Goal: Communication & Community: Answer question/provide support

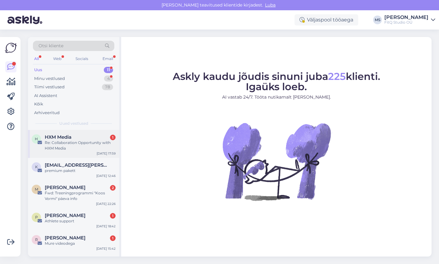
click at [71, 138] on span "HXM Media" at bounding box center [58, 137] width 27 height 6
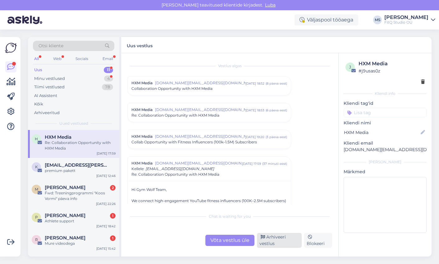
click at [276, 241] on div "Arhiveeri vestlus" at bounding box center [279, 240] width 45 height 15
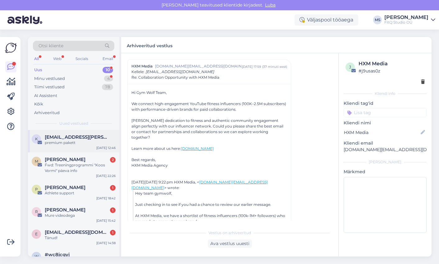
click at [71, 139] on span "[EMAIL_ADDRESS][PERSON_NAME][DOMAIN_NAME]" at bounding box center [77, 137] width 65 height 6
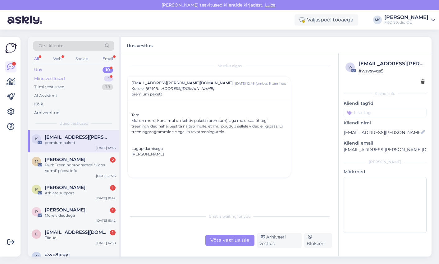
click at [53, 77] on div "Minu vestlused" at bounding box center [49, 78] width 31 height 6
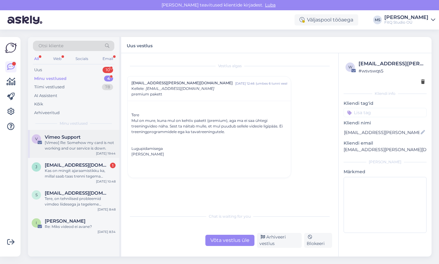
click at [71, 137] on span "Vimeo Support" at bounding box center [63, 137] width 36 height 6
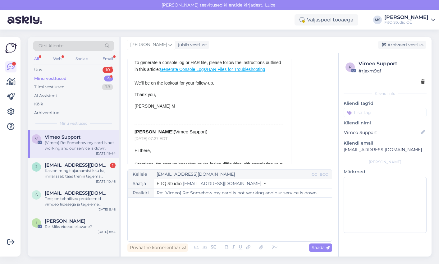
scroll to position [493, 0]
click at [79, 166] on span "[EMAIL_ADDRESS][DOMAIN_NAME]" at bounding box center [77, 165] width 65 height 6
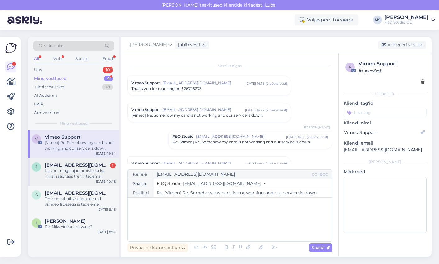
scroll to position [148, 0]
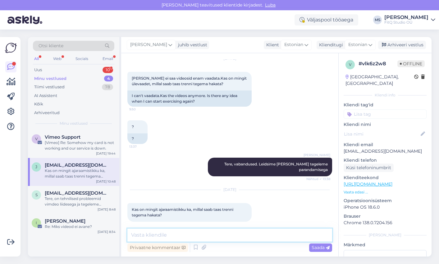
click at [176, 230] on textarea at bounding box center [229, 234] width 205 height 13
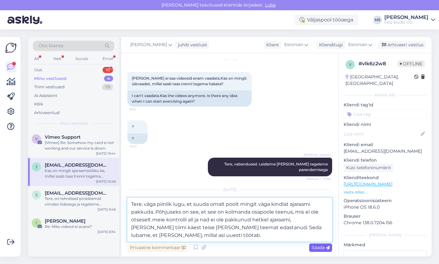
type textarea "Tere, väga piinlik lugu, et suuda omalt poolt mingit väga kindlat ajaraami pakk…"
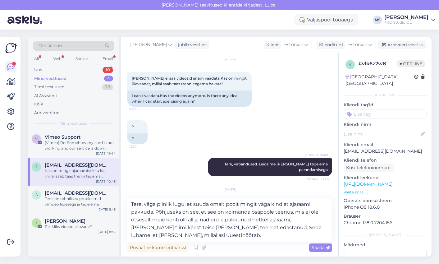
click at [322, 251] on div "Saada" at bounding box center [320, 247] width 23 height 8
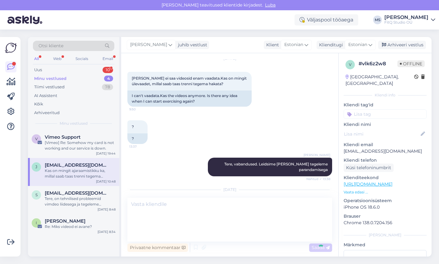
scroll to position [215, 0]
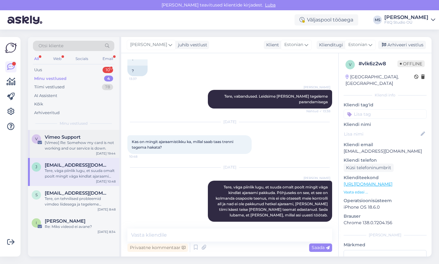
click at [68, 140] on div "[Vimeo] Re: Somehow my card is not working and our service is down." at bounding box center [80, 145] width 71 height 11
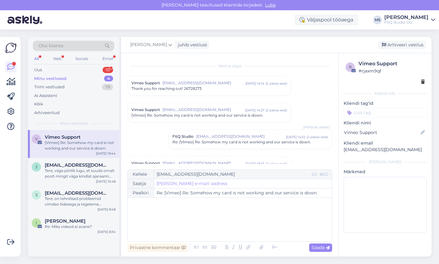
scroll to position [110, 0]
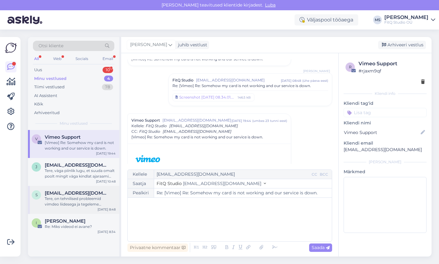
click at [79, 199] on div "Tere, on tehnilised probleemid vimdeo liidesega ja tegeleme nendega. Vabandust" at bounding box center [80, 201] width 71 height 11
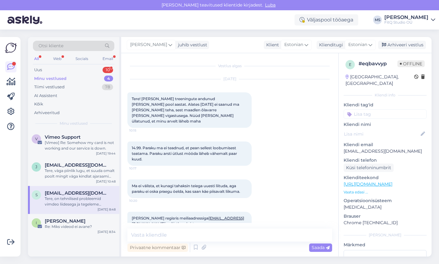
scroll to position [542, 0]
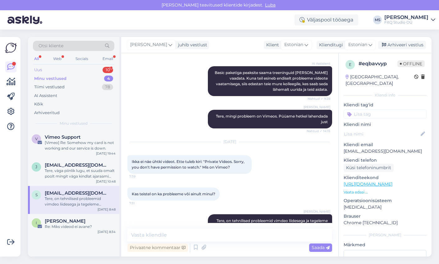
click at [50, 70] on div "Uus 10" at bounding box center [73, 70] width 81 height 9
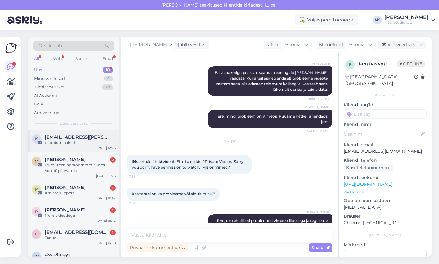
click at [75, 147] on div "k [EMAIL_ADDRESS][PERSON_NAME][DOMAIN_NAME] premium pakett [DATE] 12:46" at bounding box center [73, 141] width 91 height 22
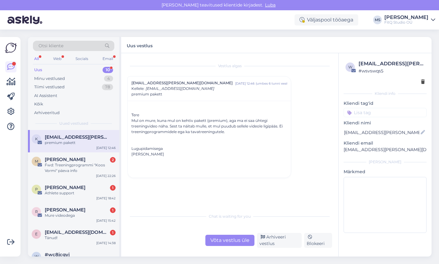
drag, startPoint x: 236, startPoint y: 240, endPoint x: 228, endPoint y: 239, distance: 8.1
click at [236, 240] on div "Võta vestlus üle" at bounding box center [229, 239] width 49 height 11
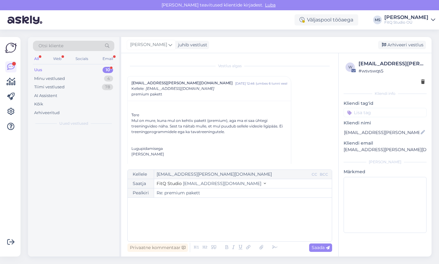
scroll to position [17, 0]
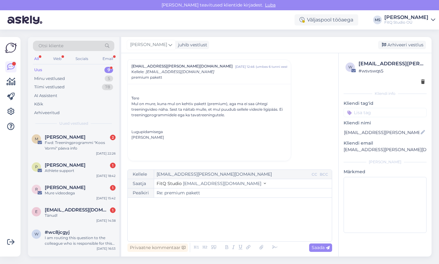
click at [167, 218] on div "﻿" at bounding box center [230, 219] width 198 height 37
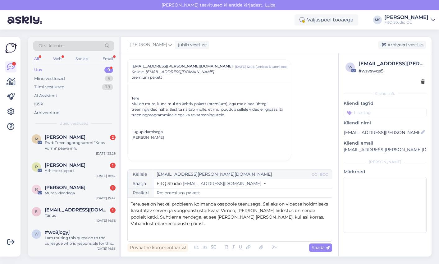
click at [219, 226] on p "Tere, see on hetkel probleem kolmanda osapoole teenusega. Selleks on videote ho…" at bounding box center [230, 214] width 198 height 26
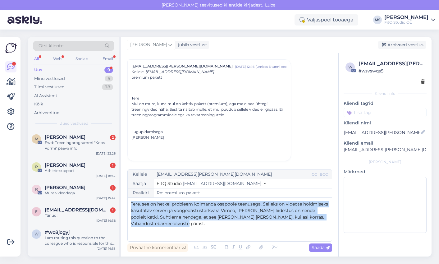
click at [219, 226] on p "Tere, see on hetkel probleem kolmanda osapoole teenusega. Selleks on videote ho…" at bounding box center [230, 214] width 198 height 26
copy span "Tere, see on hetkel probleem kolmanda osapoole teenusega. Selleks on videote ho…"
click at [276, 247] on icon at bounding box center [274, 247] width 9 height 9
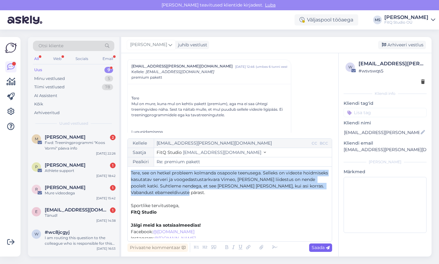
click at [315, 249] on span "Saada" at bounding box center [320, 247] width 18 height 6
type input "Re: premium pakett"
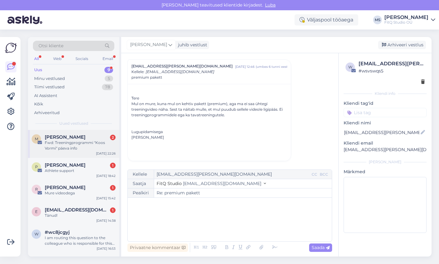
scroll to position [66, 0]
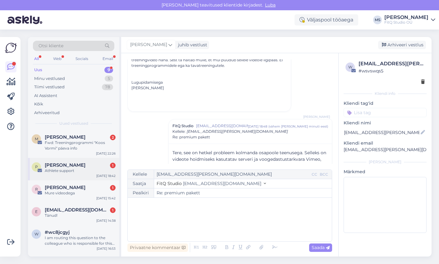
click at [66, 168] on div "Athlete support" at bounding box center [80, 171] width 71 height 6
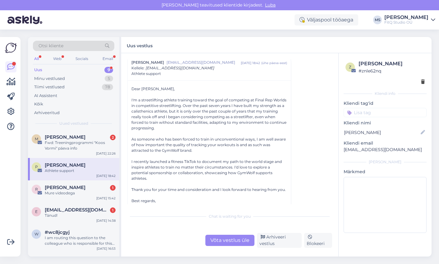
scroll to position [28, 0]
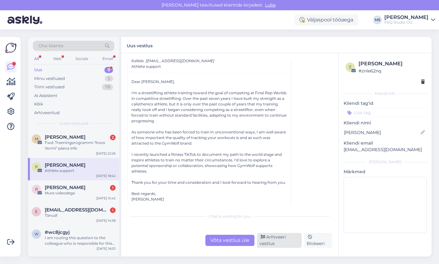
click at [274, 242] on div "Arhiveeri vestlus" at bounding box center [279, 240] width 45 height 15
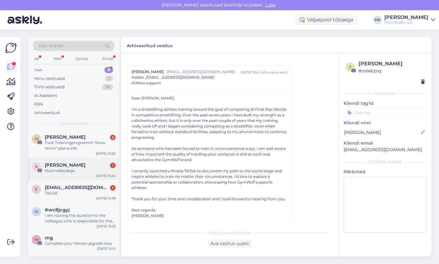
click at [59, 165] on span "[PERSON_NAME]" at bounding box center [65, 165] width 41 height 6
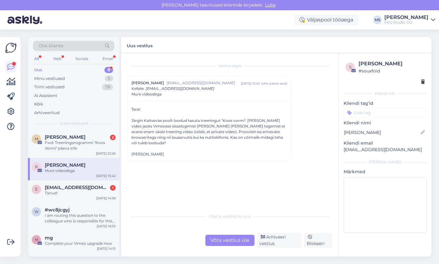
click at [241, 239] on div "Võta vestlus üle" at bounding box center [229, 239] width 49 height 11
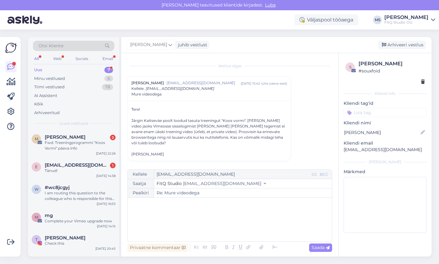
click at [190, 218] on div "﻿" at bounding box center [230, 219] width 198 height 37
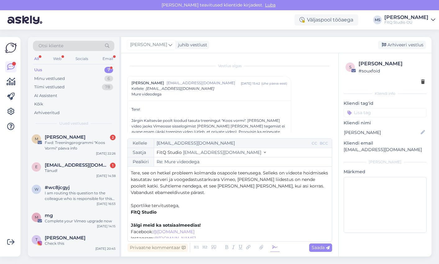
click at [273, 247] on icon at bounding box center [274, 247] width 9 height 9
click at [319, 245] on span "Saada" at bounding box center [320, 247] width 18 height 6
type input "Re: Re: Mure videodega"
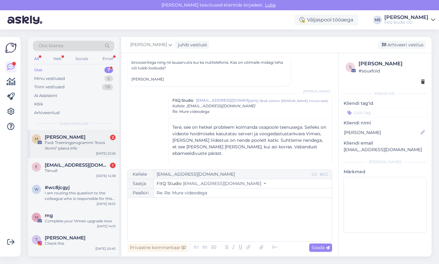
click at [72, 140] on div "Fwd: Treeningprogrammi "Koos Vormi" päeva info" at bounding box center [80, 145] width 71 height 11
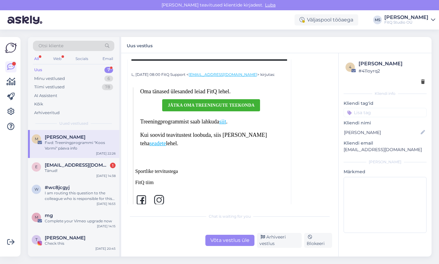
scroll to position [569, 0]
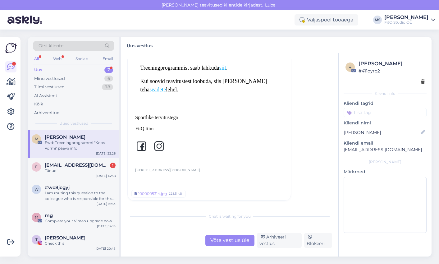
click at [232, 241] on div "Võta vestlus üle" at bounding box center [229, 239] width 49 height 11
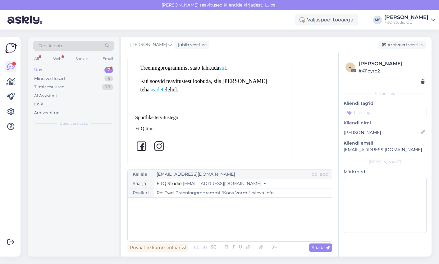
scroll to position [57, 0]
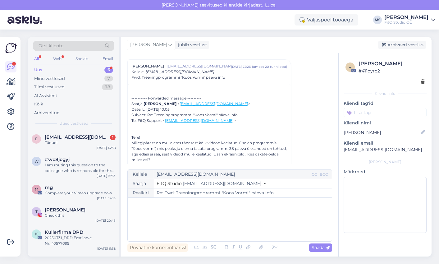
click at [160, 204] on p "﻿" at bounding box center [230, 204] width 198 height 7
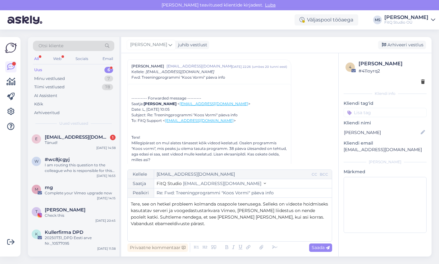
drag, startPoint x: 325, startPoint y: 247, endPoint x: 266, endPoint y: 234, distance: 59.8
click at [271, 229] on div "Kellele [EMAIL_ADDRESS][DOMAIN_NAME] CC BCC Saatja FitQ Studio [EMAIL_ADDRESS][…" at bounding box center [229, 211] width 205 height 84
click at [273, 247] on icon at bounding box center [274, 247] width 9 height 9
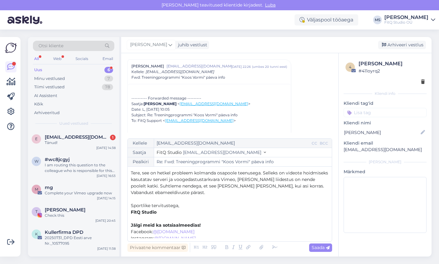
drag, startPoint x: 329, startPoint y: 248, endPoint x: 319, endPoint y: 247, distance: 10.6
click at [329, 248] on icon at bounding box center [328, 248] width 4 height 4
type input "Re: Fwd: Treeningprogrammi "Koos Vormi" päeva info"
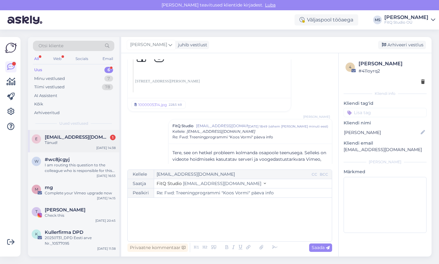
click at [71, 137] on span "[EMAIL_ADDRESS][DOMAIN_NAME]" at bounding box center [77, 137] width 65 height 6
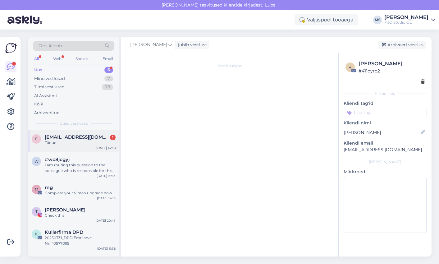
scroll to position [815, 0]
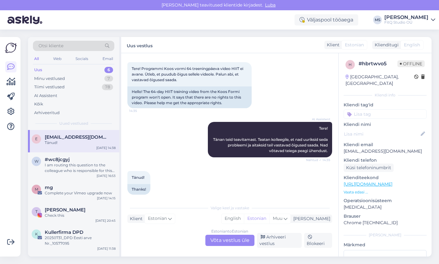
click at [236, 239] on div "Estonian to Estonian Võta vestlus üle" at bounding box center [229, 239] width 49 height 11
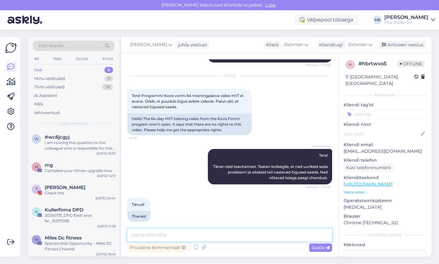
click at [189, 229] on textarea at bounding box center [229, 234] width 205 height 13
paste textarea "Tere, see on hetkel probleem kolmanda osapoole teenusega. Selleks on videote ho…"
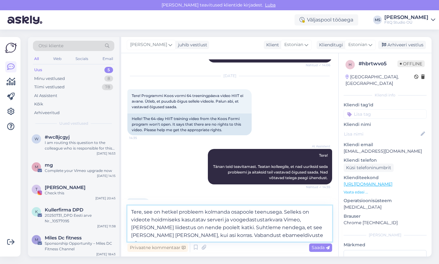
scroll to position [811, 0]
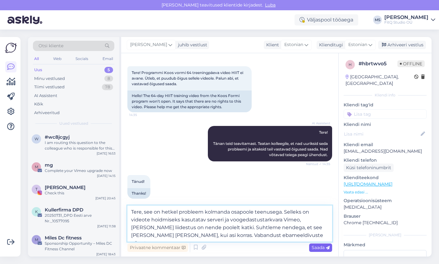
type textarea "Tere, see on hetkel probleem kolmanda osapoole teenusega. Selleks on videote ho…"
click at [317, 247] on span "Saada" at bounding box center [320, 247] width 18 height 6
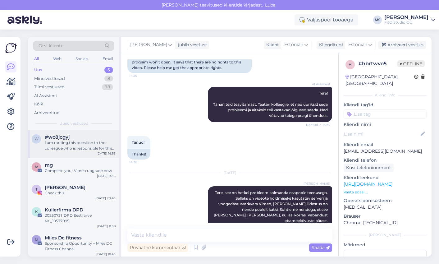
scroll to position [2, 0]
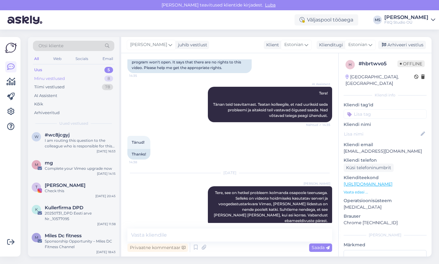
drag, startPoint x: 43, startPoint y: 70, endPoint x: 50, endPoint y: 77, distance: 9.4
click at [44, 70] on div "Uus 5" at bounding box center [73, 70] width 81 height 9
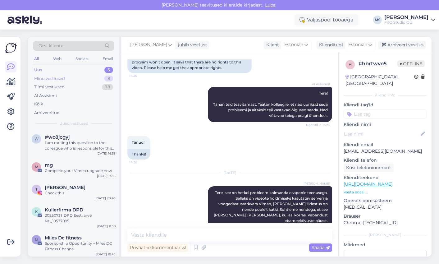
click at [50, 77] on div "Minu vestlused" at bounding box center [49, 78] width 31 height 6
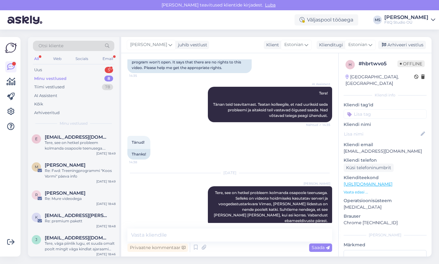
scroll to position [850, 0]
click at [52, 78] on div "Minu vestlused" at bounding box center [50, 78] width 32 height 6
click at [43, 72] on div "Uus 5" at bounding box center [73, 70] width 81 height 9
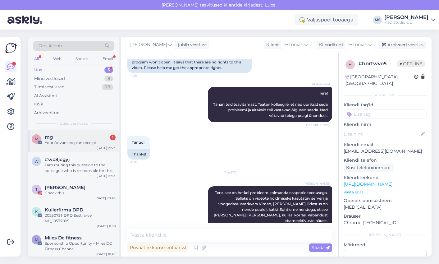
click at [59, 140] on div "Your Advanced plan receipt" at bounding box center [80, 143] width 71 height 6
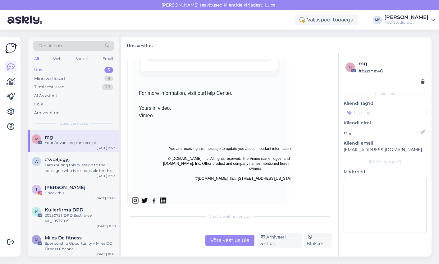
scroll to position [1143, 0]
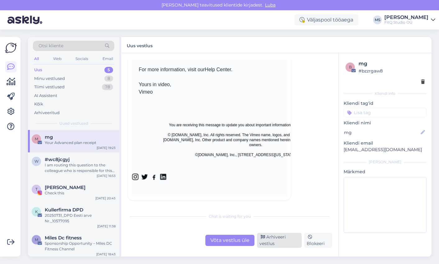
click at [278, 236] on div "Arhiveeri vestlus" at bounding box center [279, 240] width 45 height 15
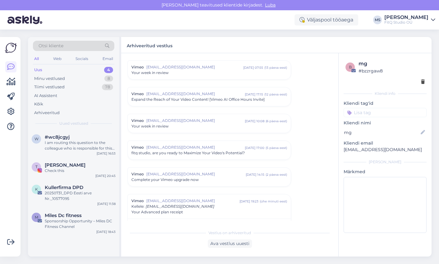
scroll to position [656, 0]
click at [87, 144] on div "I am routing this question to the colleague who is responsible for this topic. …" at bounding box center [80, 145] width 71 height 11
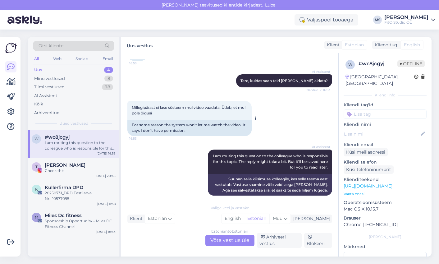
scroll to position [62, 0]
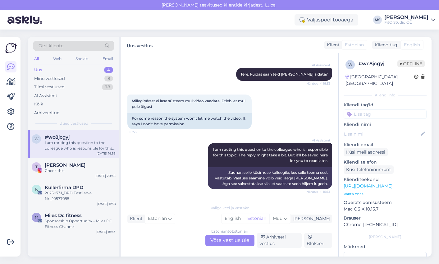
click at [228, 239] on div "Estonian to Estonian Võta vestlus üle" at bounding box center [229, 239] width 49 height 11
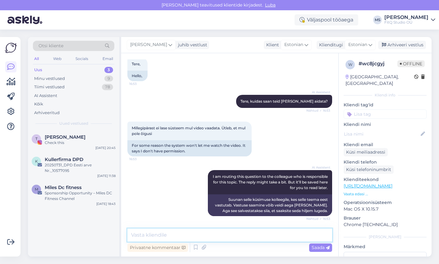
click at [169, 235] on textarea at bounding box center [229, 234] width 205 height 13
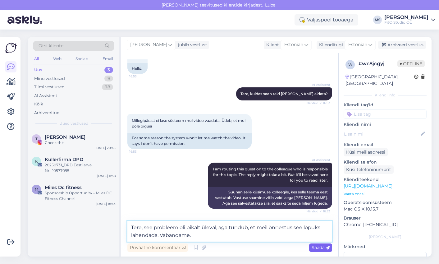
type textarea "Tere, see probleem oli pikalt üleval, aga tundub, et meil õnnestus see lõpuks l…"
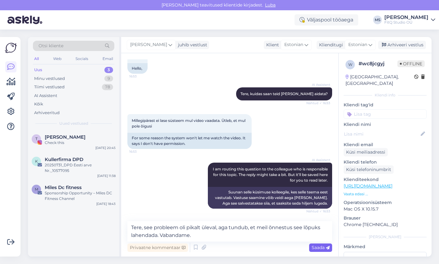
click at [317, 247] on span "Saada" at bounding box center [320, 247] width 18 height 6
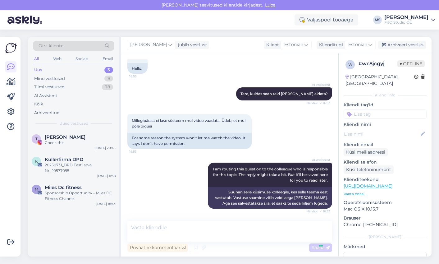
scroll to position [80, 0]
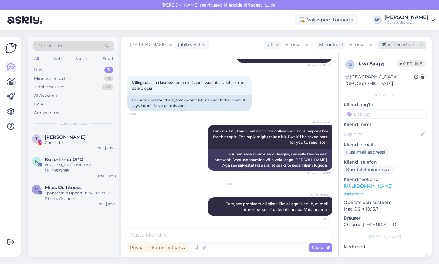
click at [405, 43] on div "Arhiveeri vestlus" at bounding box center [402, 45] width 48 height 8
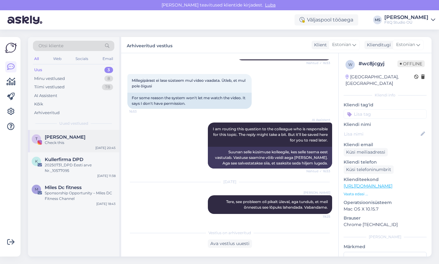
click at [59, 137] on span "[PERSON_NAME]" at bounding box center [65, 137] width 41 height 6
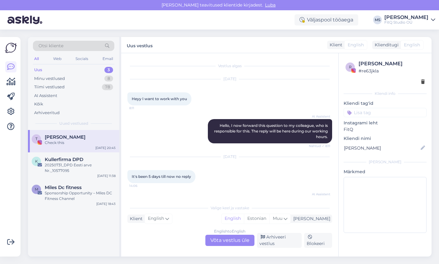
scroll to position [802, 0]
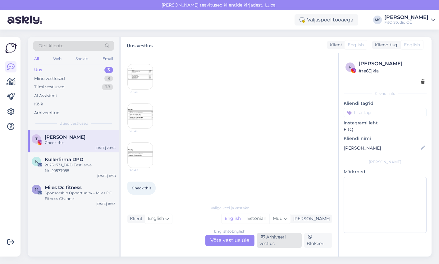
click at [279, 242] on div "Arhiveeri vestlus" at bounding box center [279, 240] width 45 height 15
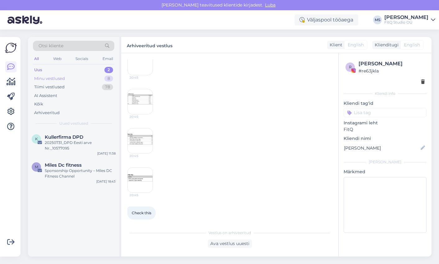
click at [52, 77] on div "Minu vestlused" at bounding box center [49, 78] width 31 height 6
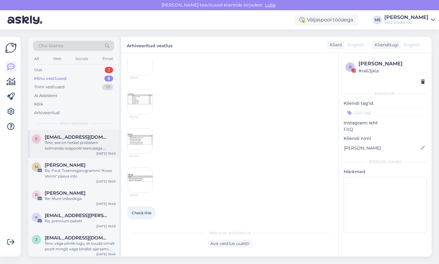
click at [78, 140] on div "Tere, see on hetkel probleem kolmanda osapoole teenusega. Selleks on videote ho…" at bounding box center [80, 145] width 71 height 11
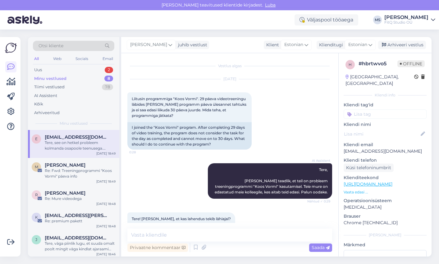
scroll to position [850, 0]
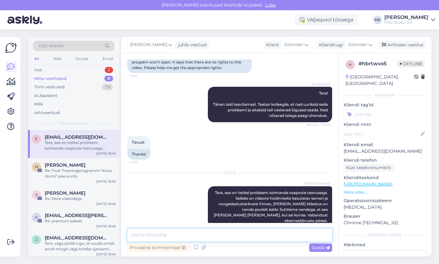
click at [183, 234] on textarea at bounding box center [229, 234] width 205 height 13
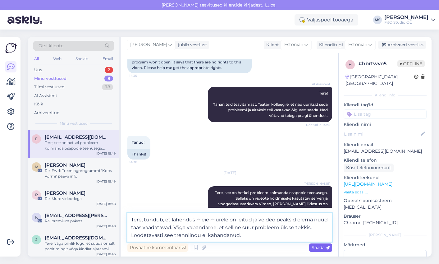
type textarea "Tere, tundub, et lahendus meie murele on leitud ja veideo peaksid olema nüüd ta…"
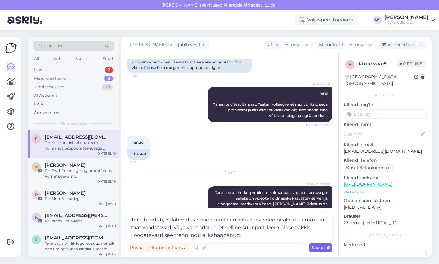
click at [317, 247] on span "Saada" at bounding box center [320, 247] width 18 height 6
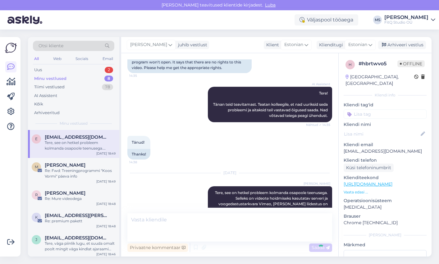
scroll to position [893, 0]
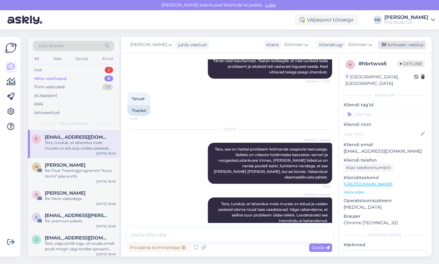
click at [401, 47] on div "Arhiveeri vestlus" at bounding box center [402, 45] width 48 height 8
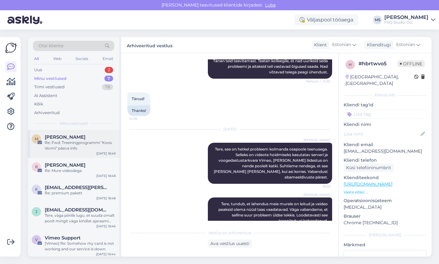
drag, startPoint x: 87, startPoint y: 141, endPoint x: 92, endPoint y: 143, distance: 4.9
click at [87, 141] on div "Re: Fwd: Treeningprogrammi "Koos Vormi" päeva info" at bounding box center [80, 145] width 71 height 11
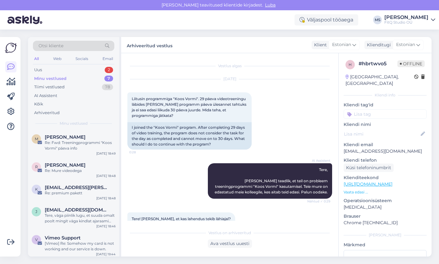
scroll to position [37, 0]
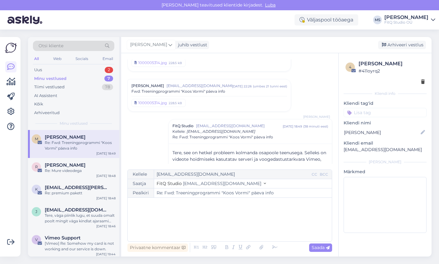
click at [170, 219] on div "﻿" at bounding box center [230, 219] width 198 height 37
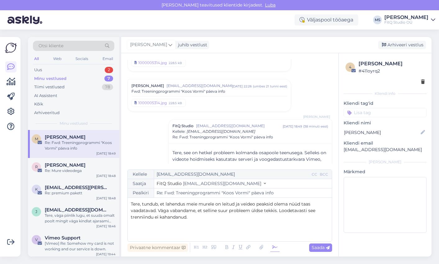
click at [273, 246] on icon at bounding box center [274, 247] width 9 height 9
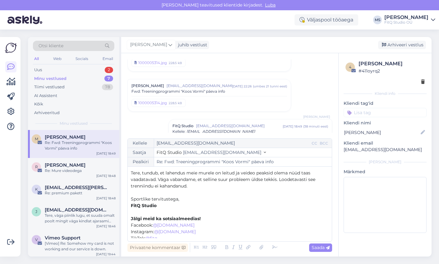
click at [319, 246] on span "Saada" at bounding box center [320, 247] width 18 height 6
type input "Re: Re: Fwd: Treeningprogrammi "Koos Vormi" päeva info"
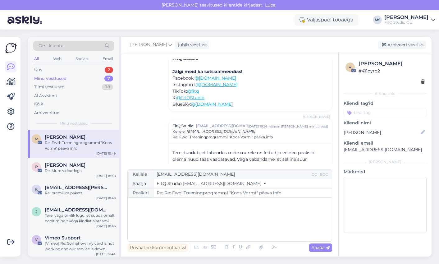
scroll to position [208, 0]
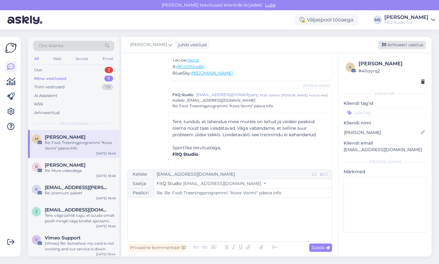
click at [404, 41] on div "Arhiveeri vestlus" at bounding box center [402, 45] width 48 height 8
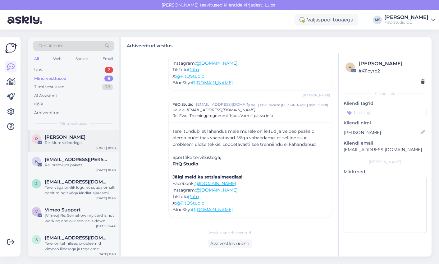
click at [73, 141] on div "Re: Mure videodega" at bounding box center [80, 143] width 71 height 6
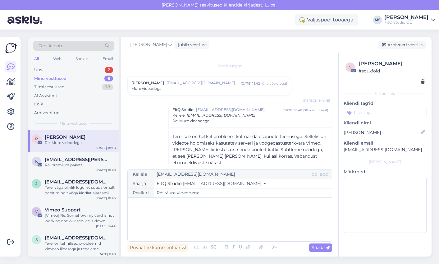
click at [165, 224] on div "﻿" at bounding box center [230, 219] width 198 height 37
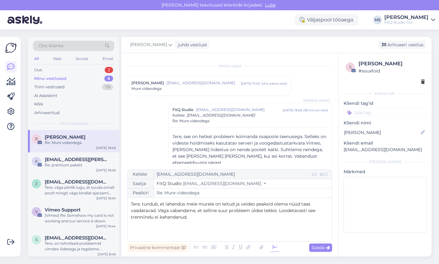
click at [269, 244] on div at bounding box center [236, 247] width 88 height 9
click at [274, 246] on icon at bounding box center [274, 247] width 9 height 9
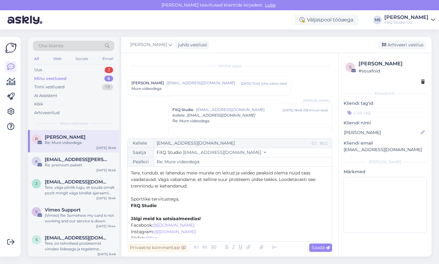
click at [321, 245] on span "Saada" at bounding box center [320, 247] width 18 height 6
type input "Re: Re: Mure videodega"
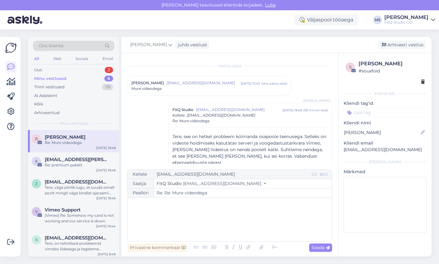
scroll to position [155, 0]
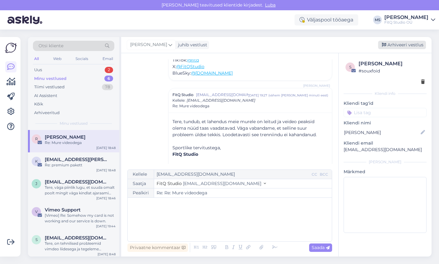
click at [405, 43] on div "Arhiveeri vestlus" at bounding box center [402, 45] width 48 height 8
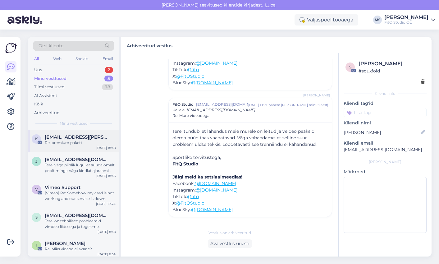
click at [95, 135] on div "[EMAIL_ADDRESS][PERSON_NAME][DOMAIN_NAME]" at bounding box center [80, 137] width 71 height 6
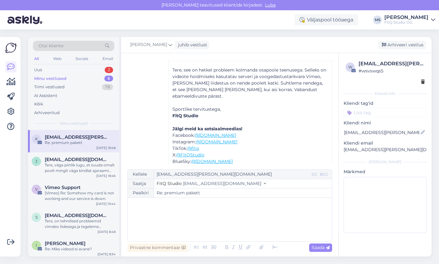
scroll to position [75, 0]
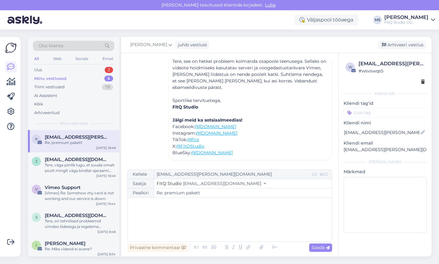
click at [159, 201] on p "﻿" at bounding box center [230, 204] width 198 height 7
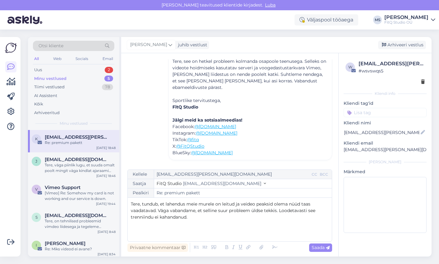
drag, startPoint x: 275, startPoint y: 247, endPoint x: 295, endPoint y: 246, distance: 19.3
click at [275, 247] on icon at bounding box center [274, 247] width 9 height 9
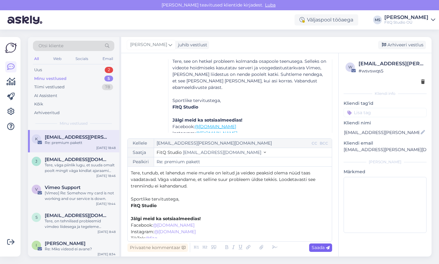
click at [325, 247] on span "Saada" at bounding box center [320, 247] width 18 height 6
type input "Re: premium pakett"
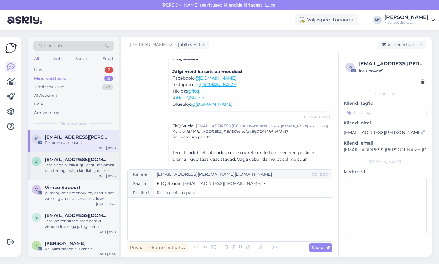
click at [79, 160] on span "[EMAIL_ADDRESS][DOMAIN_NAME]" at bounding box center [77, 159] width 65 height 6
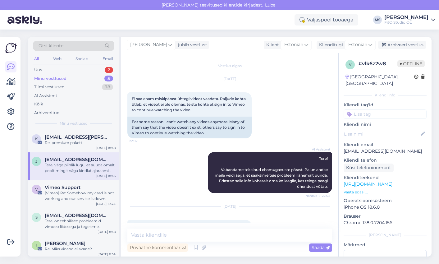
scroll to position [215, 0]
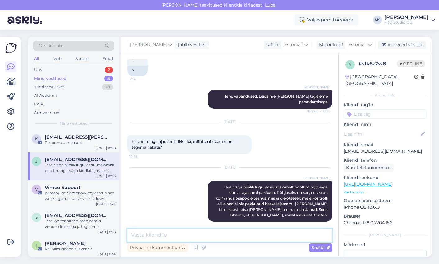
click at [183, 233] on textarea at bounding box center [229, 234] width 205 height 13
paste textarea "Tere, tundub, et lahendus meie murele on leitud ja veideo peaksid olema nüüd ta…"
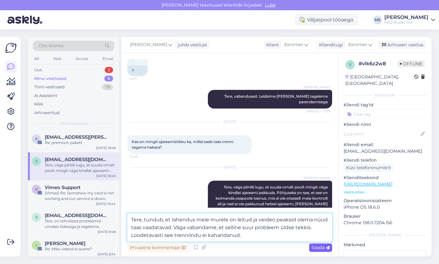
type textarea "Tere, tundub, et lahendus meie murele on leitud ja veideo peaksid olema nüüd ta…"
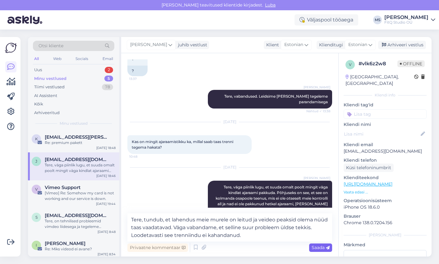
drag, startPoint x: 315, startPoint y: 247, endPoint x: 296, endPoint y: 237, distance: 21.1
click at [315, 247] on span "Saada" at bounding box center [320, 247] width 18 height 6
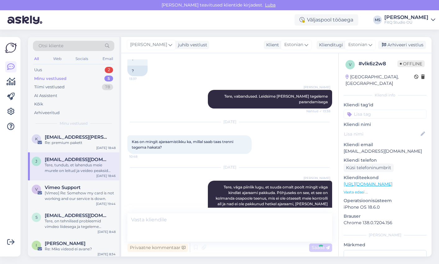
scroll to position [259, 0]
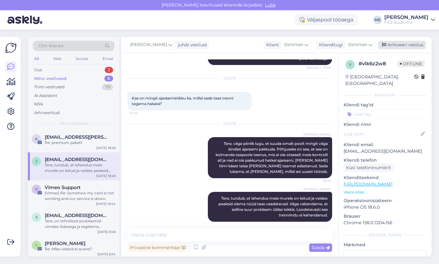
click at [401, 46] on div "Arhiveeri vestlus" at bounding box center [402, 45] width 48 height 8
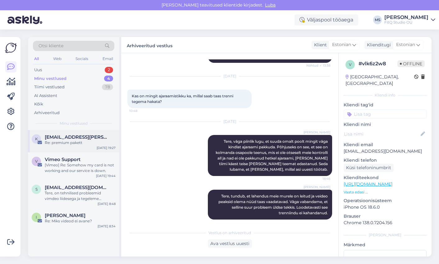
drag, startPoint x: 73, startPoint y: 137, endPoint x: 88, endPoint y: 135, distance: 15.7
click at [74, 137] on span "[EMAIL_ADDRESS][PERSON_NAME][DOMAIN_NAME]" at bounding box center [77, 137] width 65 height 6
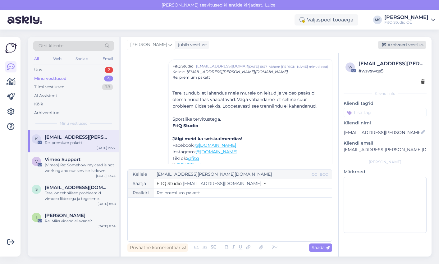
click at [400, 40] on div "[PERSON_NAME] juhib vestlust [GEOGRAPHIC_DATA] vestlus" at bounding box center [276, 45] width 310 height 16
click at [399, 43] on div "Arhiveeri vestlus" at bounding box center [402, 45] width 48 height 8
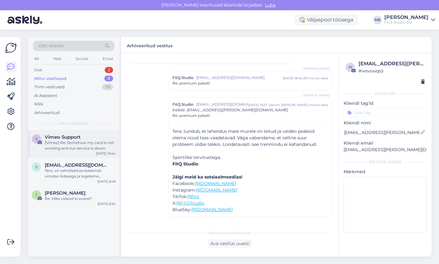
click at [95, 139] on div "Vimeo Support" at bounding box center [80, 137] width 71 height 6
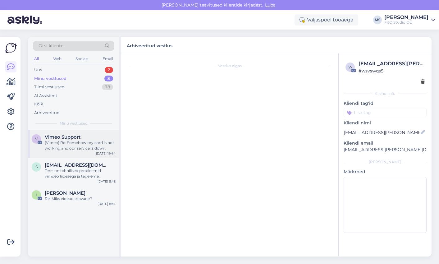
scroll to position [110, 0]
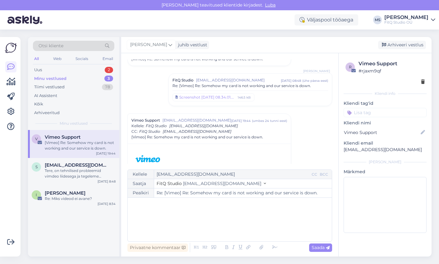
click at [168, 223] on div "﻿" at bounding box center [230, 219] width 198 height 37
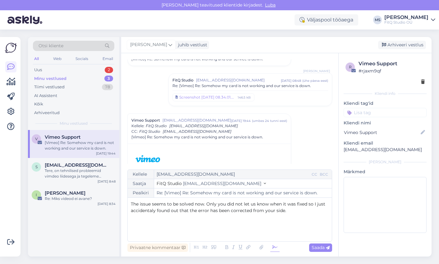
click at [276, 248] on icon at bounding box center [274, 247] width 9 height 9
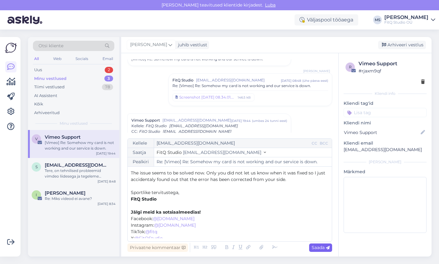
click at [319, 247] on span "Saada" at bounding box center [320, 247] width 18 height 6
type input "Re: [Vimeo] Re: Somehow my card is not working and our service is down."
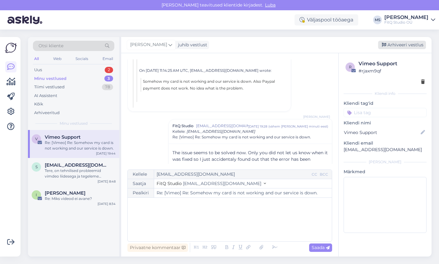
drag, startPoint x: 412, startPoint y: 45, endPoint x: 406, endPoint y: 47, distance: 6.2
click at [412, 45] on div "Arhiveeri vestlus" at bounding box center [402, 45] width 48 height 8
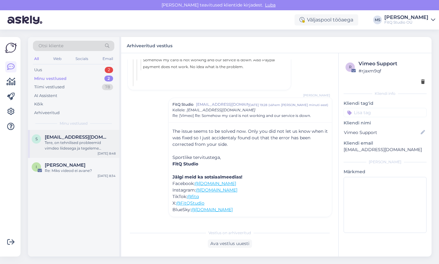
click at [59, 149] on div "Tere, on tehnilised probleemid vimdeo liidesega ja tegeleme nendega. Vabandust" at bounding box center [80, 145] width 71 height 11
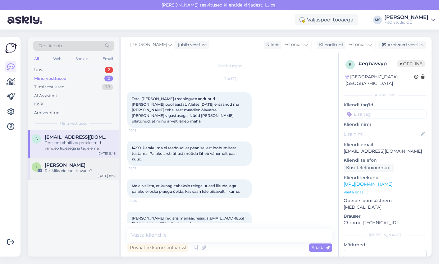
scroll to position [542, 0]
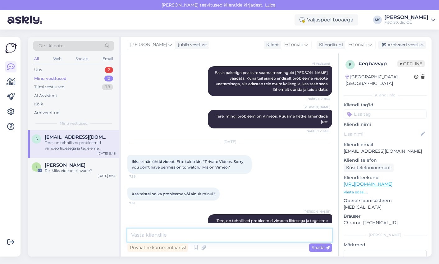
click at [160, 236] on textarea at bounding box center [229, 234] width 205 height 13
paste textarea "Tere, tundub, et lahendus meie murele on leitud ja veideo peaksid olema nüüd ta…"
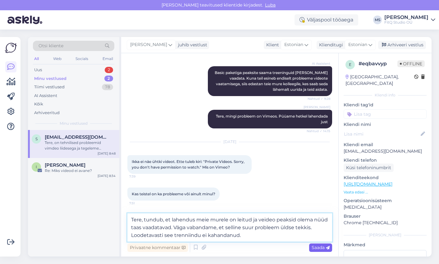
type textarea "Tere, tundub, et lahendus meie murele on leitud ja veideo peaksid olema nüüd ta…"
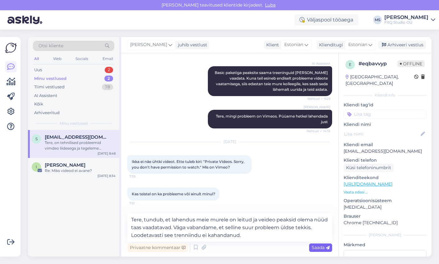
click at [317, 247] on span "Saada" at bounding box center [320, 247] width 18 height 6
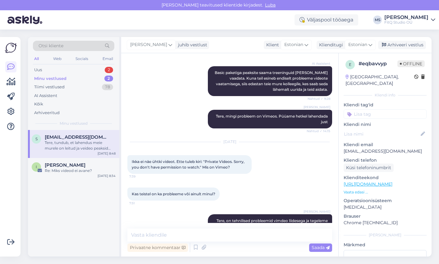
scroll to position [599, 0]
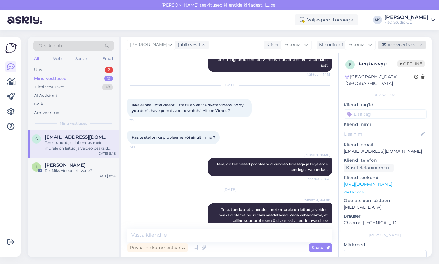
click at [401, 45] on div "Arhiveeri vestlus" at bounding box center [402, 45] width 48 height 8
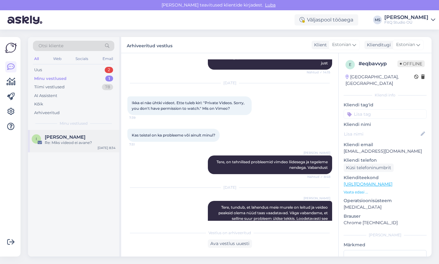
click at [58, 143] on div "Re: Miks videod ei avane?" at bounding box center [80, 143] width 71 height 6
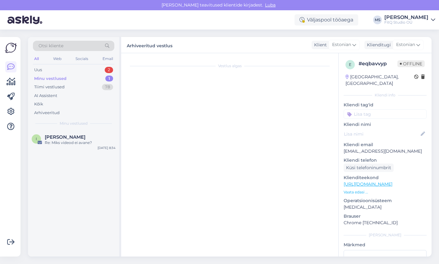
scroll to position [0, 0]
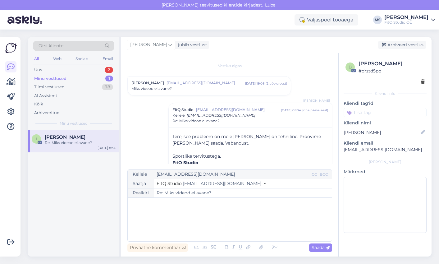
click at [170, 220] on div "﻿" at bounding box center [230, 219] width 198 height 37
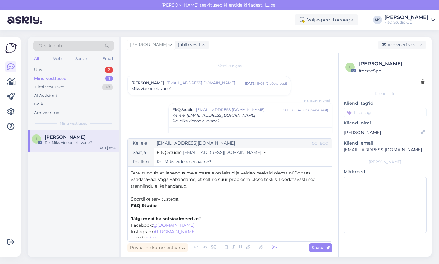
click at [275, 245] on icon at bounding box center [274, 247] width 9 height 9
click at [320, 246] on span "Saada" at bounding box center [320, 247] width 18 height 6
type input "Re: Re: Miks videod ei avane?"
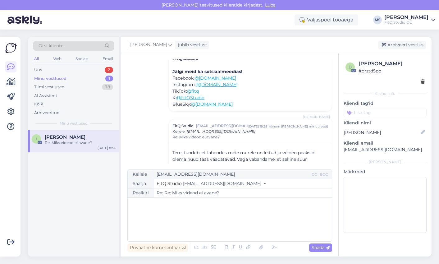
scroll to position [135, 0]
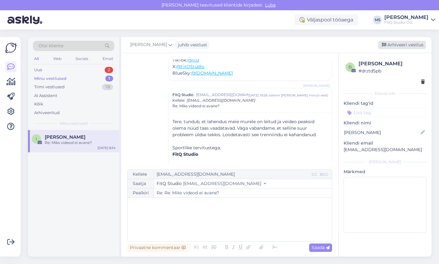
drag, startPoint x: 406, startPoint y: 44, endPoint x: 386, endPoint y: 42, distance: 20.5
click at [406, 44] on div "Arhiveeri vestlus" at bounding box center [402, 45] width 48 height 8
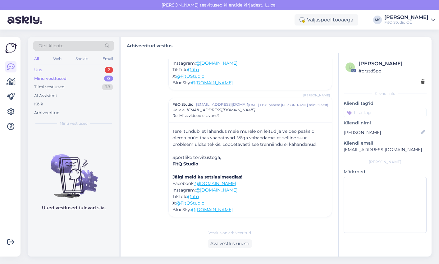
click at [49, 67] on div "Uus 2" at bounding box center [73, 70] width 81 height 9
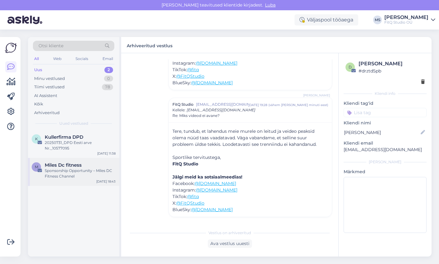
click at [69, 172] on div "Sponsorship Opportunity – Miles DC Fitness Channel" at bounding box center [80, 173] width 71 height 11
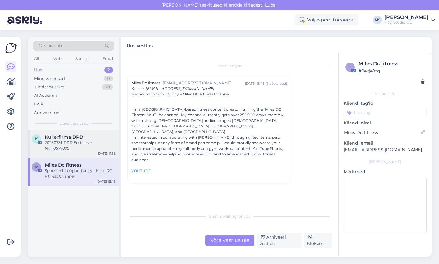
click at [67, 147] on div "20250731_DPD Eesti arve Nr._10577095" at bounding box center [80, 145] width 71 height 11
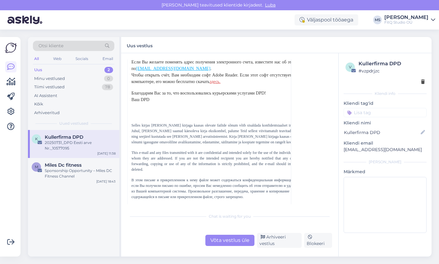
scroll to position [508, 0]
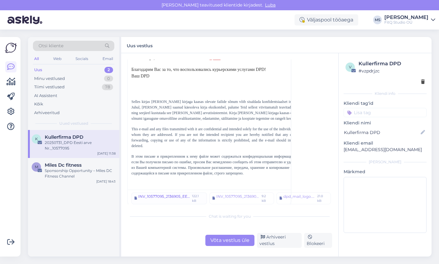
click at [163, 193] on div "INV_10577095_2136905_EE.pdf" at bounding box center [164, 197] width 52 height 9
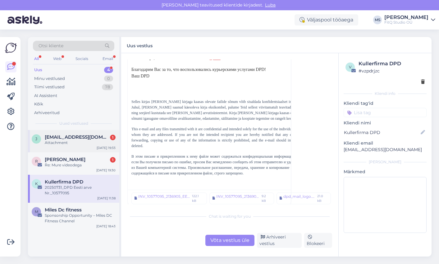
click at [61, 143] on div "Attachment" at bounding box center [80, 143] width 71 height 6
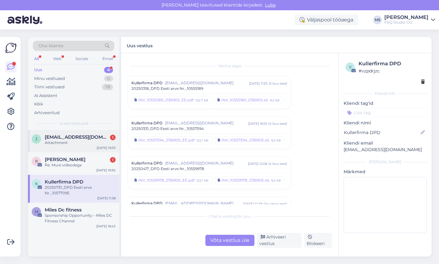
scroll to position [456, 0]
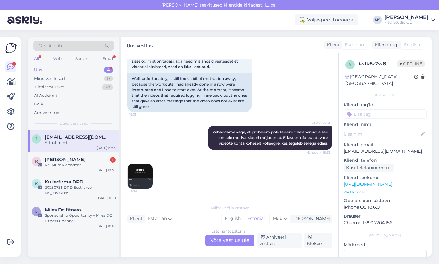
click at [144, 172] on img at bounding box center [140, 176] width 25 height 25
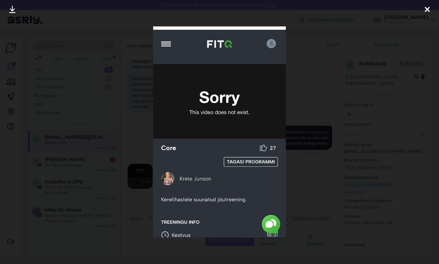
click at [430, 7] on div at bounding box center [427, 10] width 12 height 20
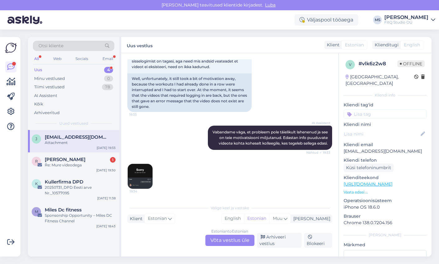
click at [226, 241] on div "Estonian to Estonian Võta vestlus üle" at bounding box center [229, 239] width 49 height 11
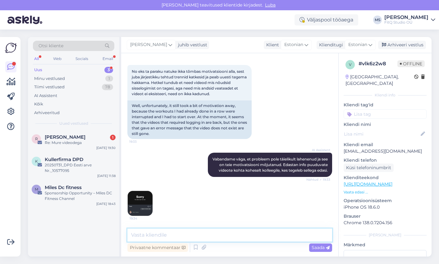
click at [163, 235] on textarea at bounding box center [229, 234] width 205 height 13
click at [141, 207] on img at bounding box center [140, 203] width 25 height 25
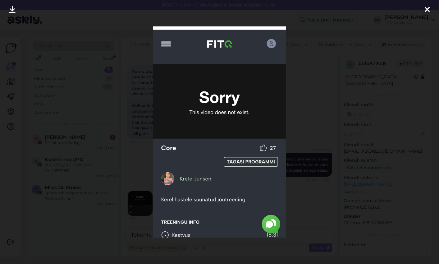
click at [426, 8] on icon at bounding box center [426, 10] width 5 height 8
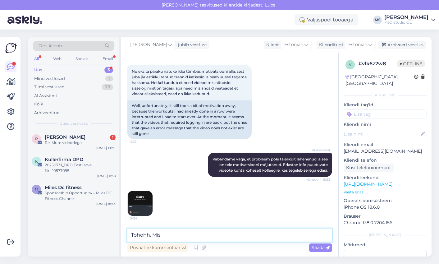
click at [166, 238] on textarea "Tohohh. Mis" at bounding box center [229, 234] width 205 height 13
click at [170, 235] on textarea "Tohohh. Mis" at bounding box center [229, 234] width 205 height 13
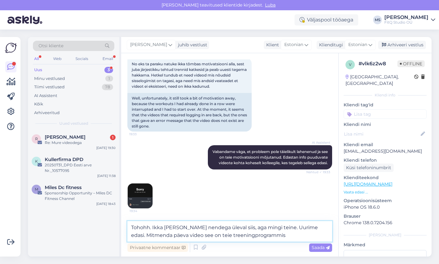
type textarea "Tohohh. Ikka [PERSON_NAME] nendega üleval siis, aga mingi teine. Uurime edasi. …"
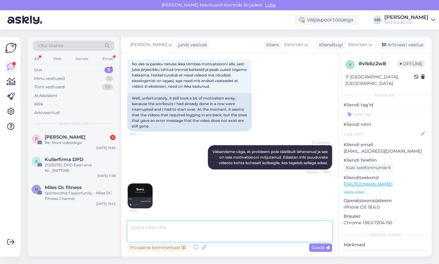
scroll to position [467, 0]
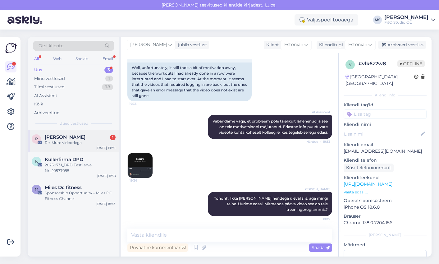
click at [66, 141] on div "Re: Mure videodega" at bounding box center [80, 143] width 71 height 6
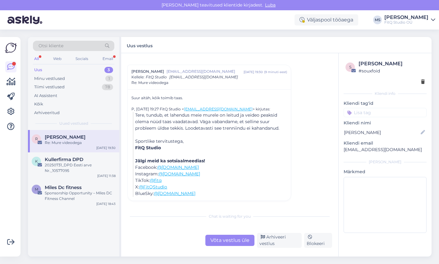
scroll to position [92, 0]
click at [278, 241] on div "Arhiveeri vestlus" at bounding box center [279, 240] width 45 height 15
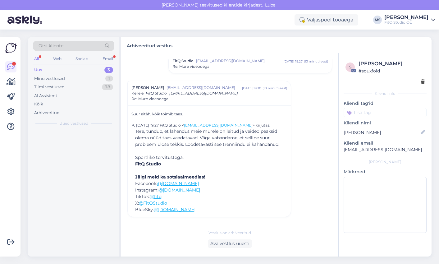
scroll to position [75, 0]
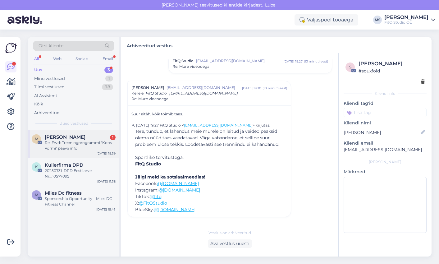
click at [75, 137] on div "Marju Lille 1" at bounding box center [80, 137] width 71 height 6
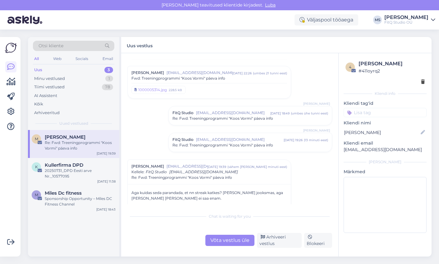
click at [217, 241] on div "Võta vestlus üle" at bounding box center [229, 239] width 49 height 11
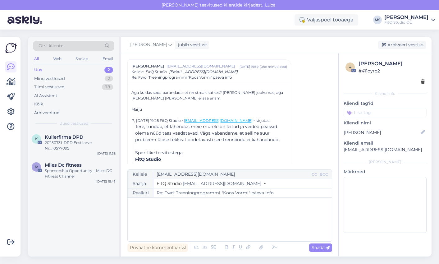
click at [172, 219] on div "﻿" at bounding box center [230, 219] width 198 height 37
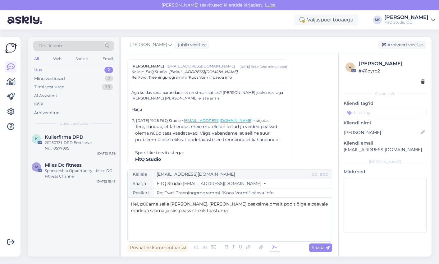
click at [277, 246] on icon at bounding box center [274, 247] width 9 height 9
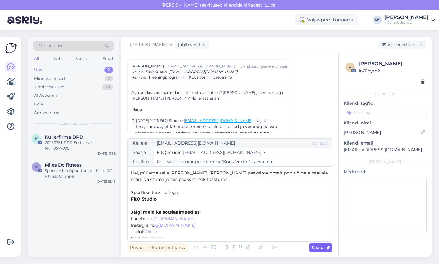
click at [322, 245] on span "Saada" at bounding box center [320, 247] width 18 height 6
type input "Re: Fwd: Treeningprogrammi "Koos Vormi" päeva info"
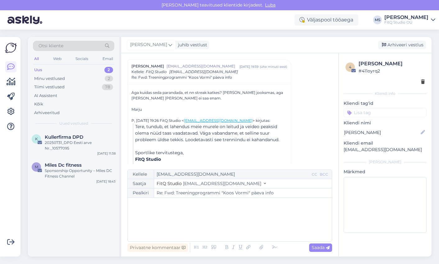
scroll to position [251, 0]
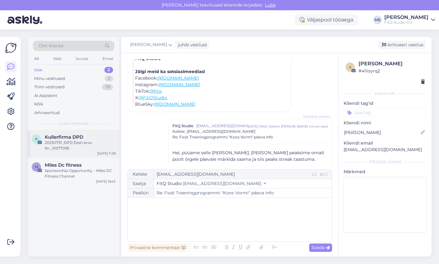
click at [76, 137] on span "Kullerfirma DPD" at bounding box center [64, 137] width 38 height 6
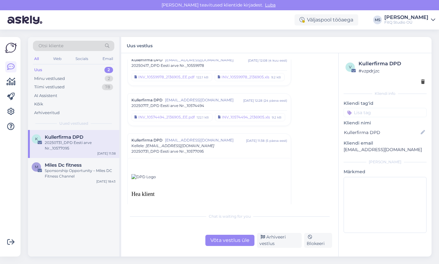
scroll to position [108, 0]
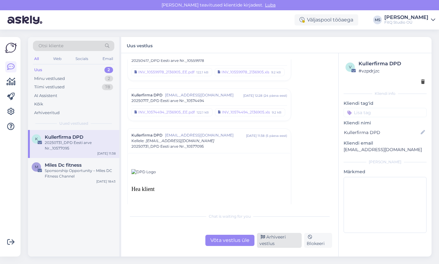
click at [270, 235] on div "Arhiveeri vestlus" at bounding box center [279, 240] width 45 height 15
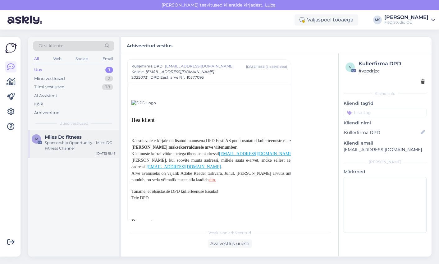
click at [56, 135] on span "Miles Dc fitness" at bounding box center [63, 137] width 37 height 6
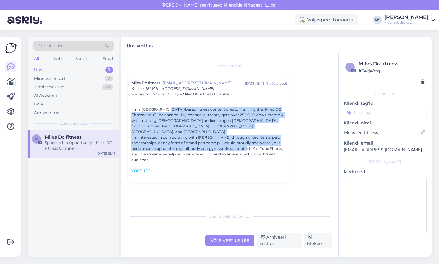
drag, startPoint x: 168, startPoint y: 111, endPoint x: 256, endPoint y: 145, distance: 94.5
click at [256, 145] on div "I’m a [GEOGRAPHIC_DATA]-based fitness content creator running the "Miles DC Fit…" at bounding box center [209, 142] width 156 height 73
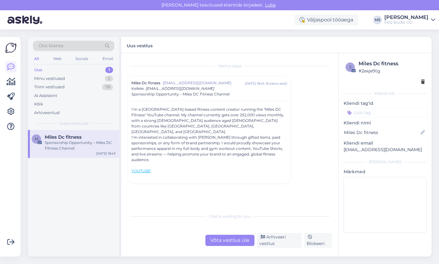
click at [208, 138] on div "I’m a [GEOGRAPHIC_DATA]-based fitness content creator running the "Miles DC Fit…" at bounding box center [209, 142] width 156 height 73
drag, startPoint x: 281, startPoint y: 239, endPoint x: 271, endPoint y: 233, distance: 11.5
click at [280, 239] on div "Arhiveeri vestlus" at bounding box center [279, 240] width 45 height 15
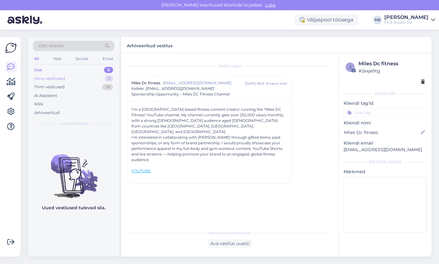
click at [42, 75] on div "Minu vestlused" at bounding box center [49, 78] width 31 height 6
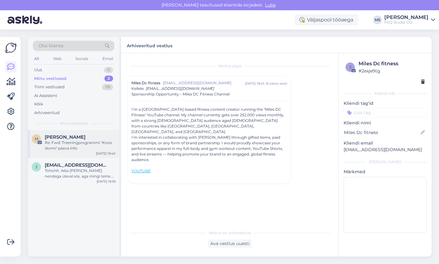
click at [62, 138] on span "[PERSON_NAME]" at bounding box center [65, 137] width 41 height 6
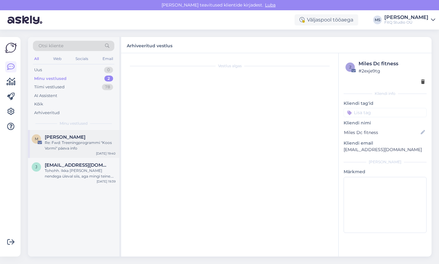
scroll to position [177, 0]
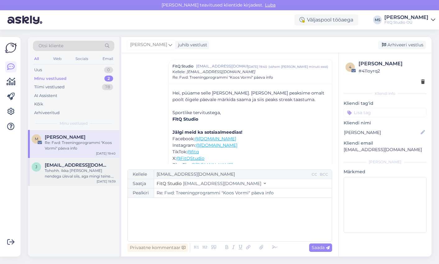
click at [66, 162] on span "[EMAIL_ADDRESS][DOMAIN_NAME]" at bounding box center [77, 165] width 65 height 6
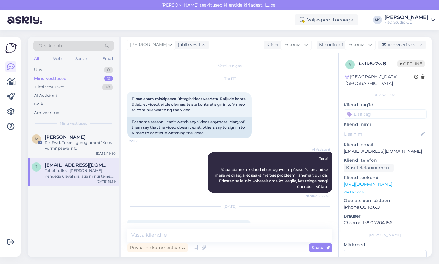
scroll to position [467, 0]
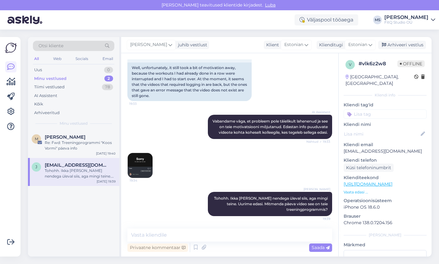
click at [135, 164] on img at bounding box center [140, 165] width 25 height 25
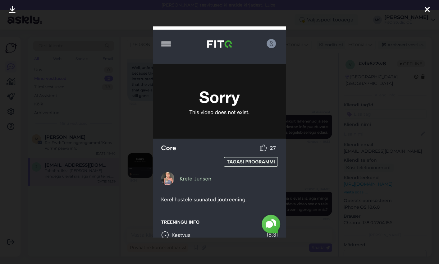
click at [426, 8] on icon at bounding box center [426, 10] width 5 height 8
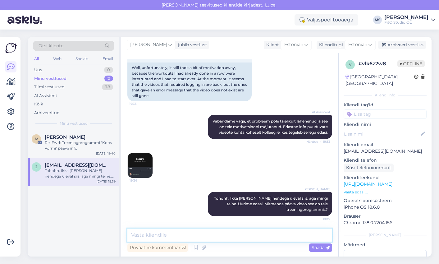
click at [173, 235] on textarea at bounding box center [229, 234] width 205 height 13
paste textarea "[URL][DOMAIN_NAME]"
type textarea "Hei, hetkel tundub see video töötavat. Kas on sama link? [URL][DOMAIN_NAME]"
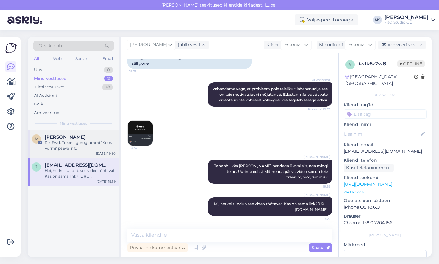
click at [73, 142] on div "Re: Fwd: Treeningprogrammi "Koos Vormi" päeva info" at bounding box center [80, 145] width 71 height 11
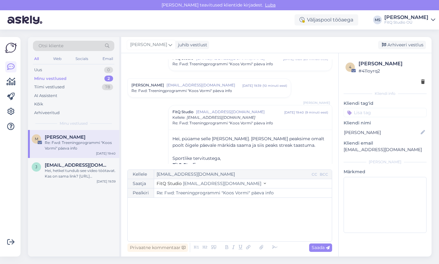
scroll to position [132, 0]
